Goal: Task Accomplishment & Management: Use online tool/utility

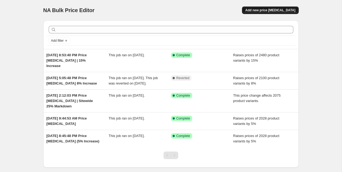
click at [261, 8] on span "Add new price [MEDICAL_DATA]" at bounding box center [270, 10] width 50 height 4
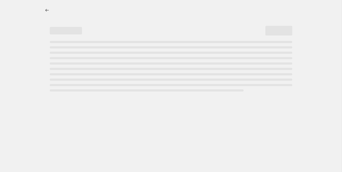
select select "percentage"
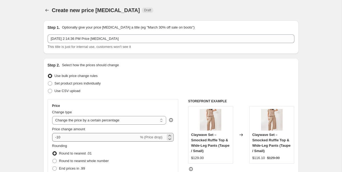
scroll to position [13, 0]
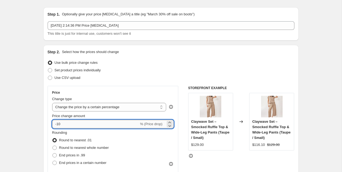
click at [86, 127] on input "-10" at bounding box center [95, 124] width 87 height 9
type input "-1"
type input "-5"
click at [125, 56] on div "Step 2. Select how the prices should change Use bulk price change rules Set pro…" at bounding box center [171, 139] width 247 height 180
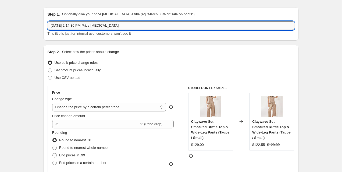
click at [130, 26] on input "Sep 8, 2025, 2:14:36 PM Price change job" at bounding box center [171, 25] width 247 height 9
type input "Sep 8, 2025, 2:14:36 PM Price change job | 5% Decrease"
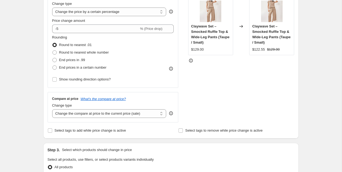
scroll to position [113, 0]
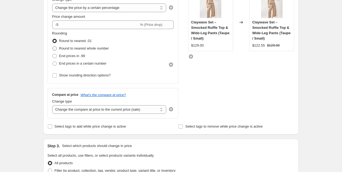
click at [100, 47] on span "Round to nearest whole number" at bounding box center [84, 48] width 50 height 4
click at [53, 47] on input "Round to nearest whole number" at bounding box center [52, 46] width 0 height 0
radio input "true"
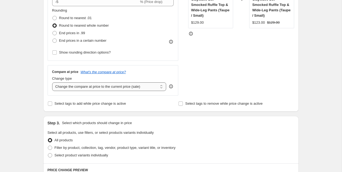
scroll to position [149, 0]
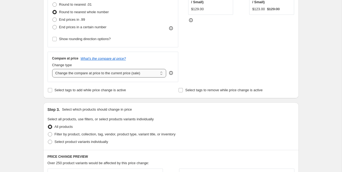
click at [113, 72] on select "Change the compare at price to the current price (sale) Change the compare at p…" at bounding box center [109, 73] width 114 height 9
select select "remove"
click at [52, 69] on select "Change the compare at price to the current price (sale) Change the compare at p…" at bounding box center [109, 73] width 114 height 9
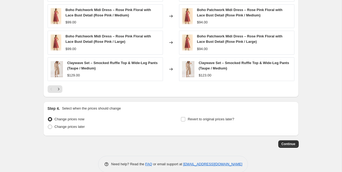
scroll to position [375, 0]
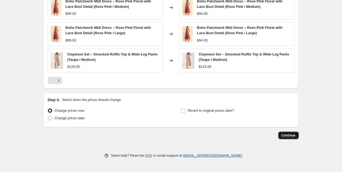
click at [290, 135] on span "Continue" at bounding box center [289, 135] width 14 height 4
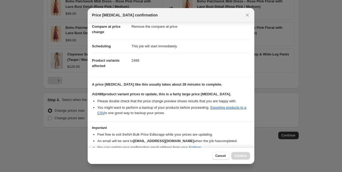
scroll to position [51, 0]
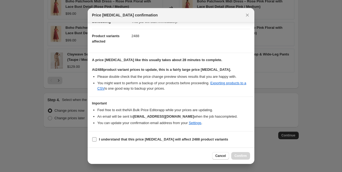
click at [174, 142] on label "I understand that this price change job will affect 2488 product variants" at bounding box center [160, 140] width 136 height 8
click at [97, 142] on input "I understand that this price change job will affect 2488 product variants" at bounding box center [94, 139] width 4 height 4
checkbox input "true"
click at [232, 153] on button "Confirm" at bounding box center [240, 156] width 19 height 8
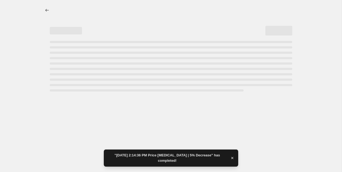
select select "percentage"
select select "remove"
